Goal: Check status: Check status

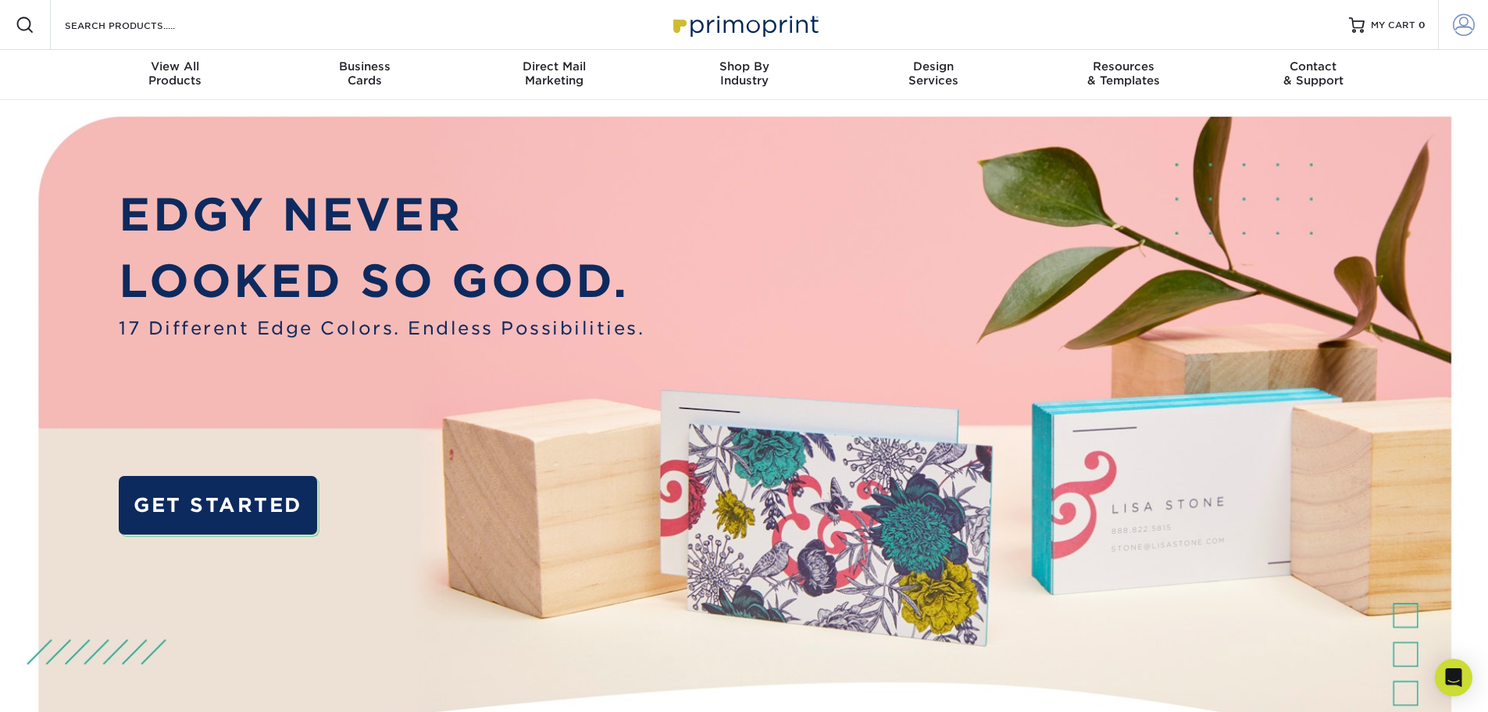
click at [1464, 26] on span at bounding box center [1464, 25] width 22 height 22
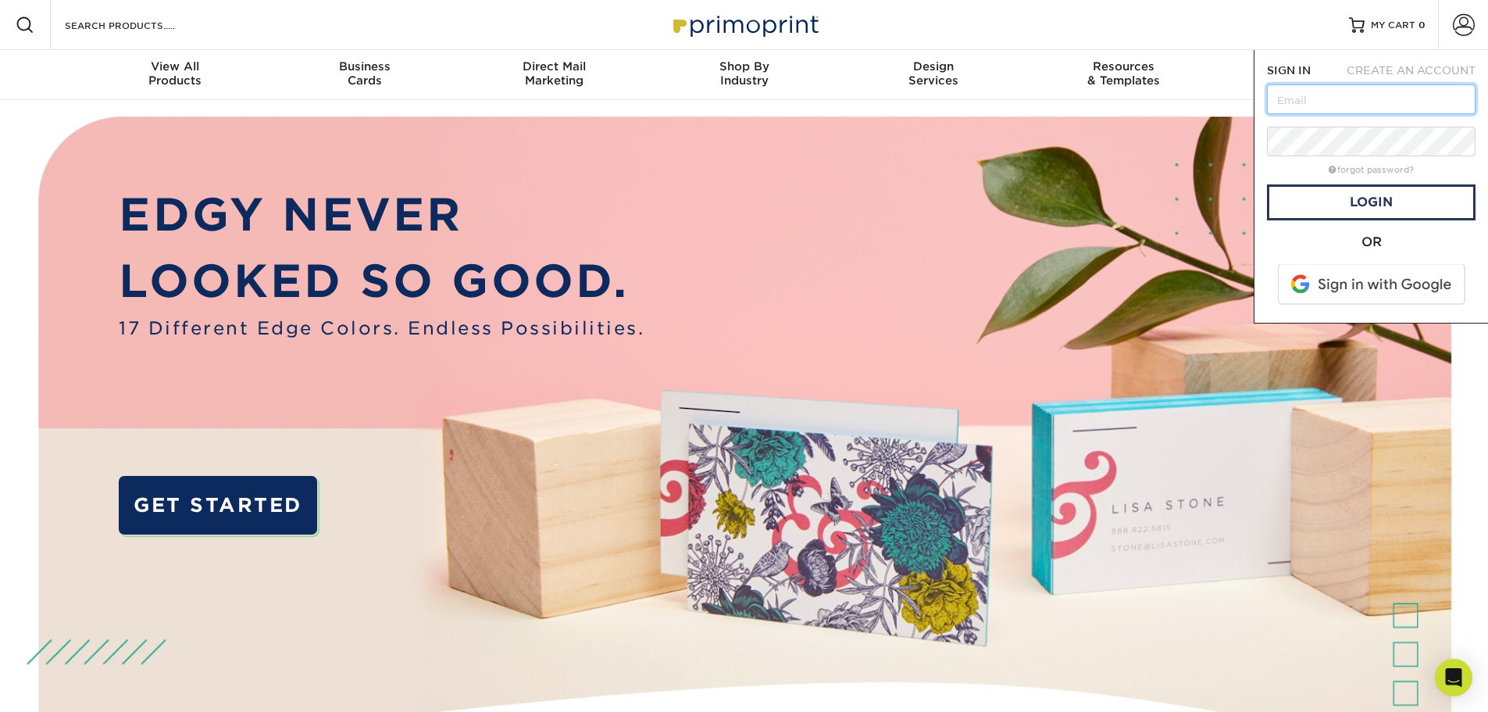
click at [1357, 99] on input "text" at bounding box center [1371, 99] width 209 height 30
type input "[EMAIL_ADDRESS][DOMAIN_NAME]"
click at [1333, 199] on link "Login" at bounding box center [1371, 202] width 209 height 36
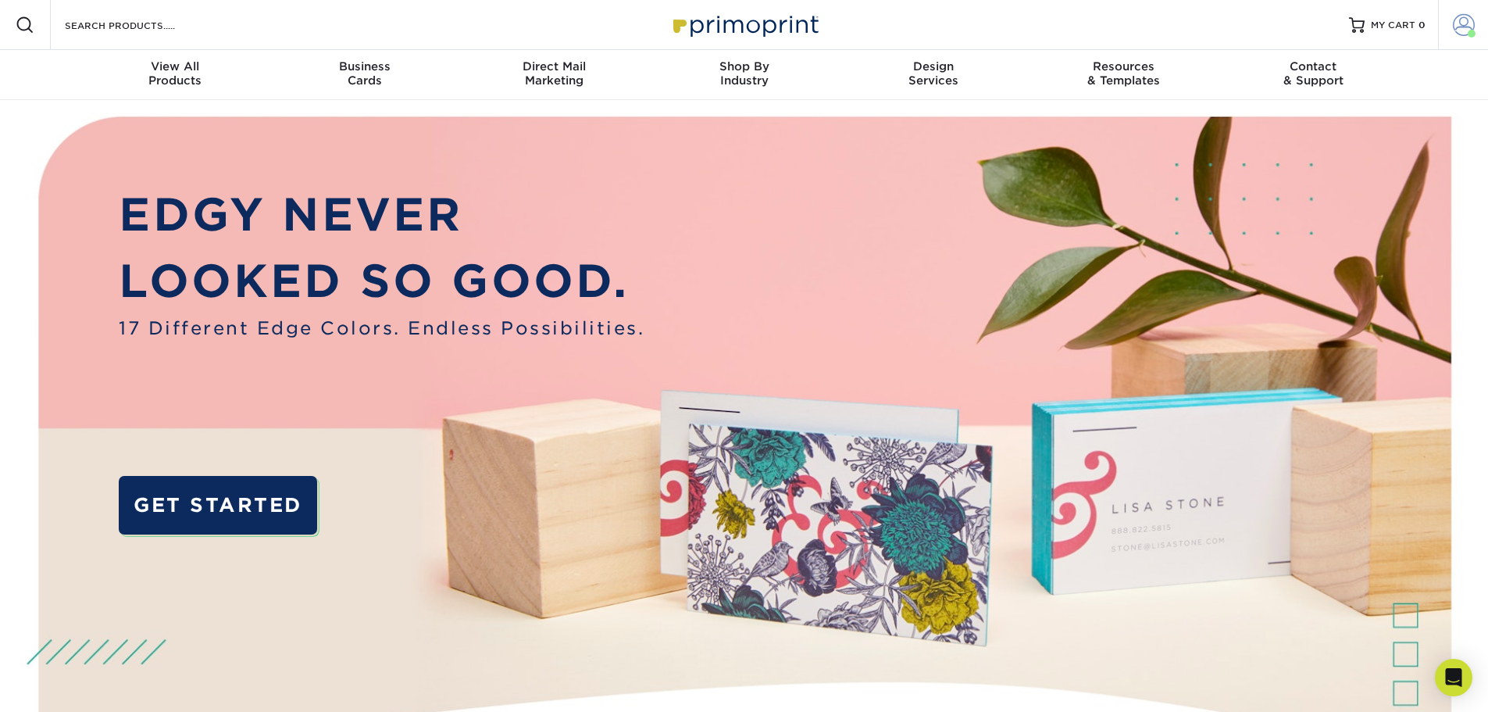
click at [1467, 24] on span at bounding box center [1464, 25] width 22 height 22
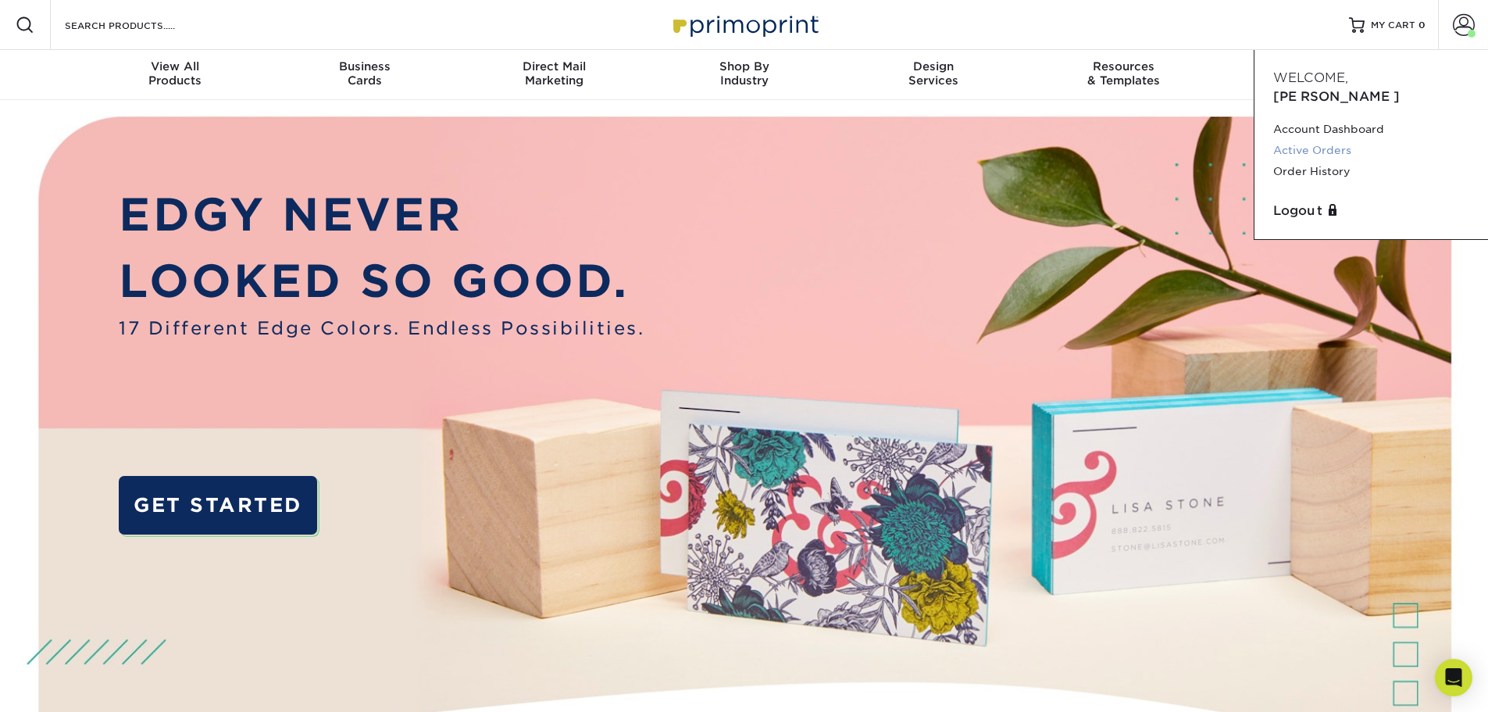
click at [1317, 140] on link "Active Orders" at bounding box center [1372, 150] width 196 height 21
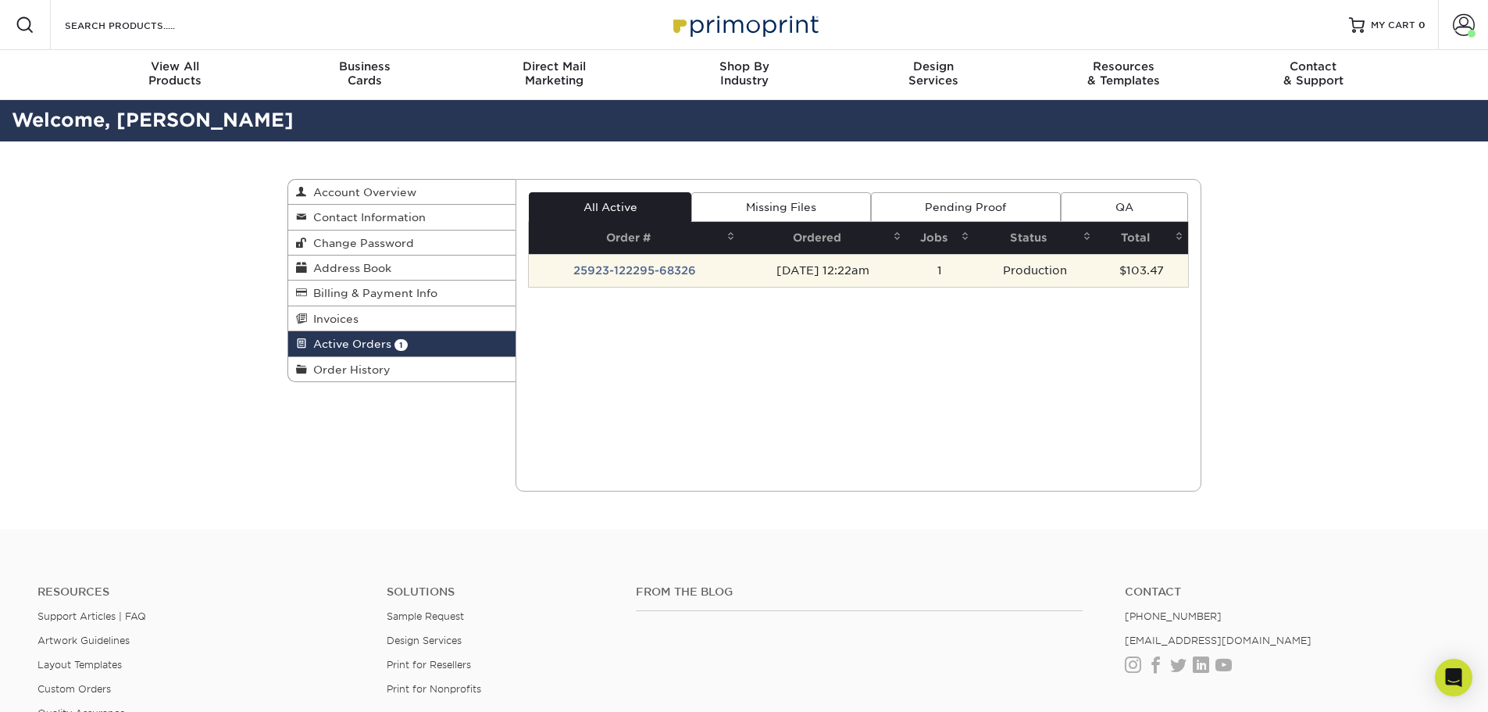
click at [630, 265] on td "25923-122295-68326" at bounding box center [634, 270] width 211 height 33
